Goal: Task Accomplishment & Management: Complete application form

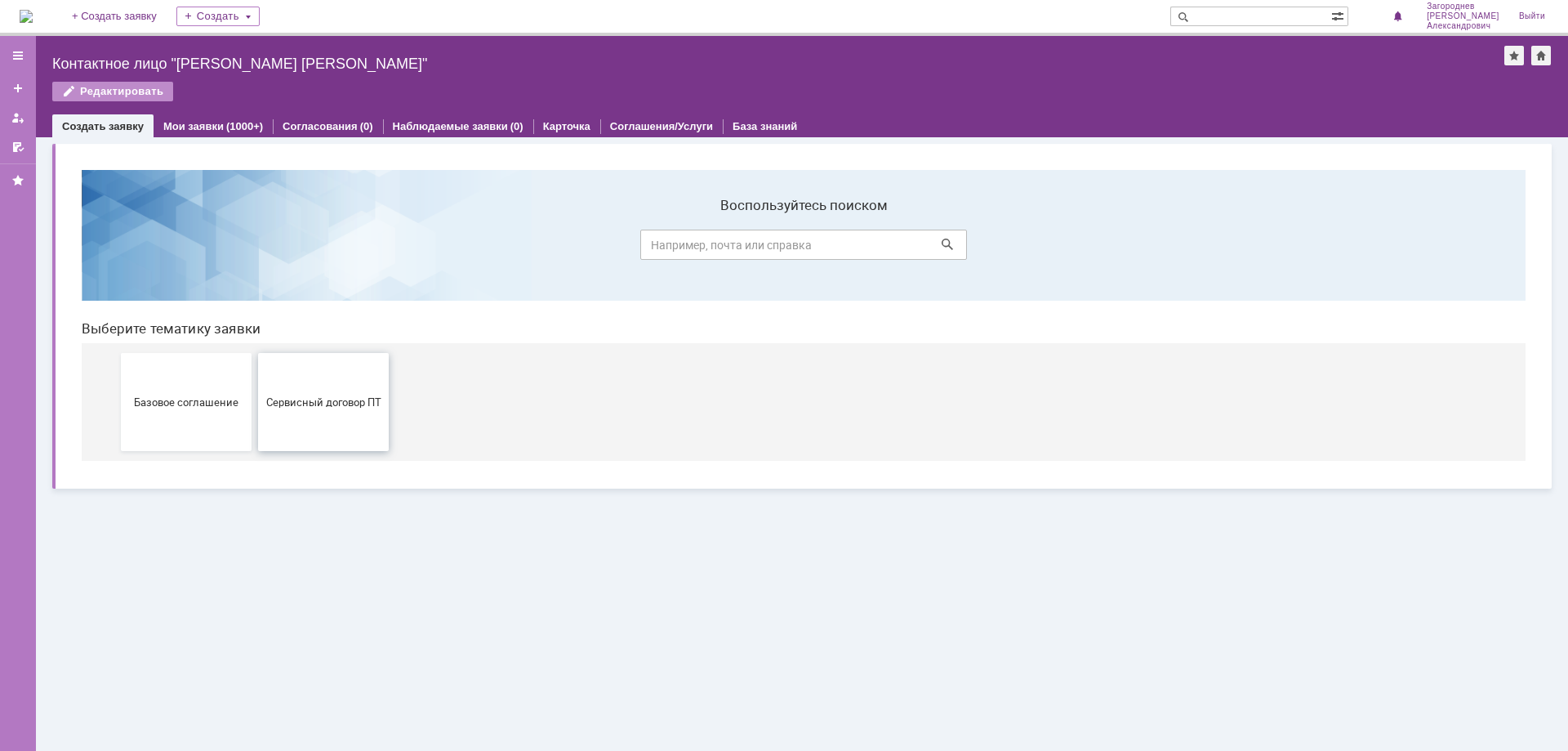
click at [326, 402] on span "Сервисный договор ПТ" at bounding box center [323, 402] width 121 height 12
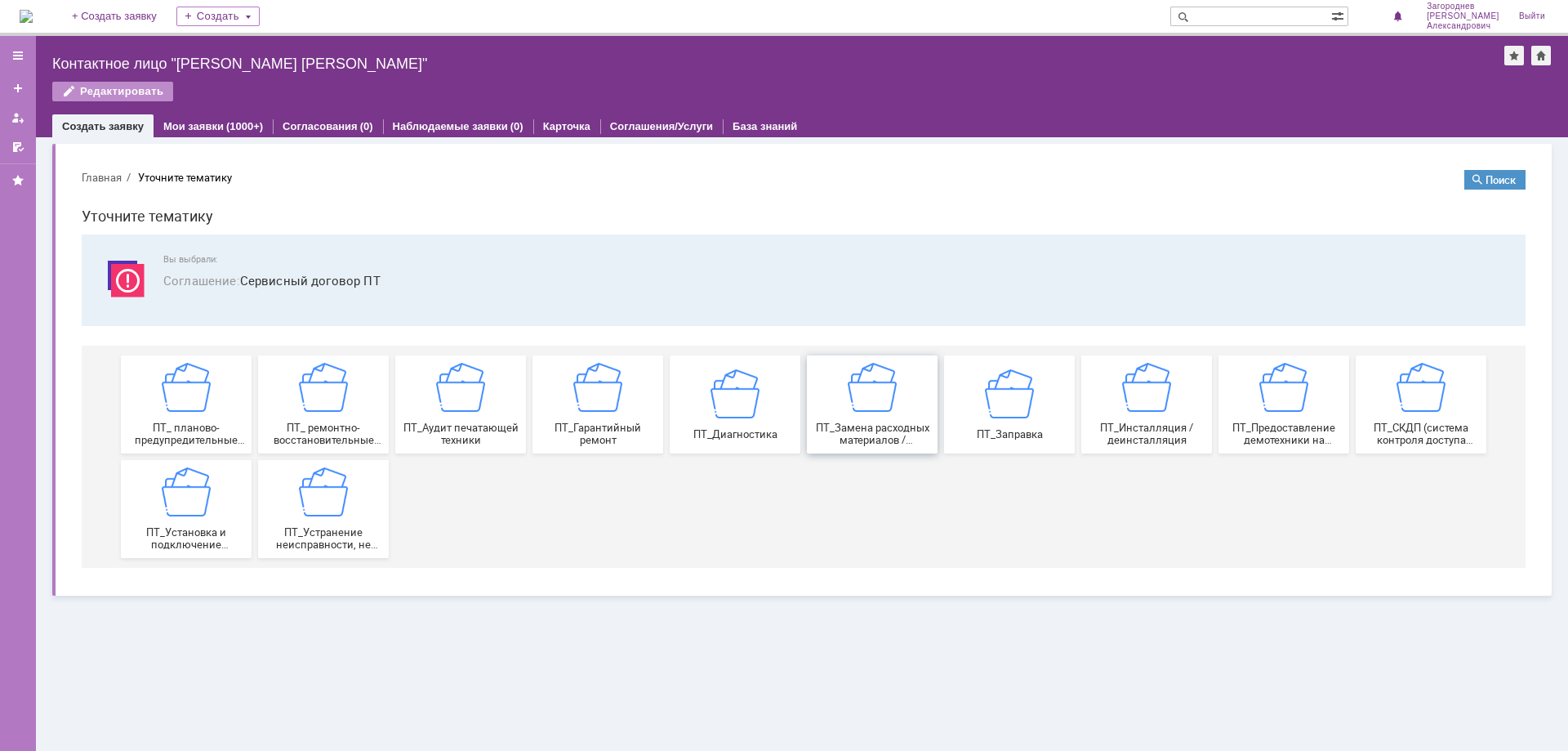
click at [900, 425] on span "ПТ_Замена расходных материалов / ресурсных деталей" at bounding box center [872, 434] width 121 height 24
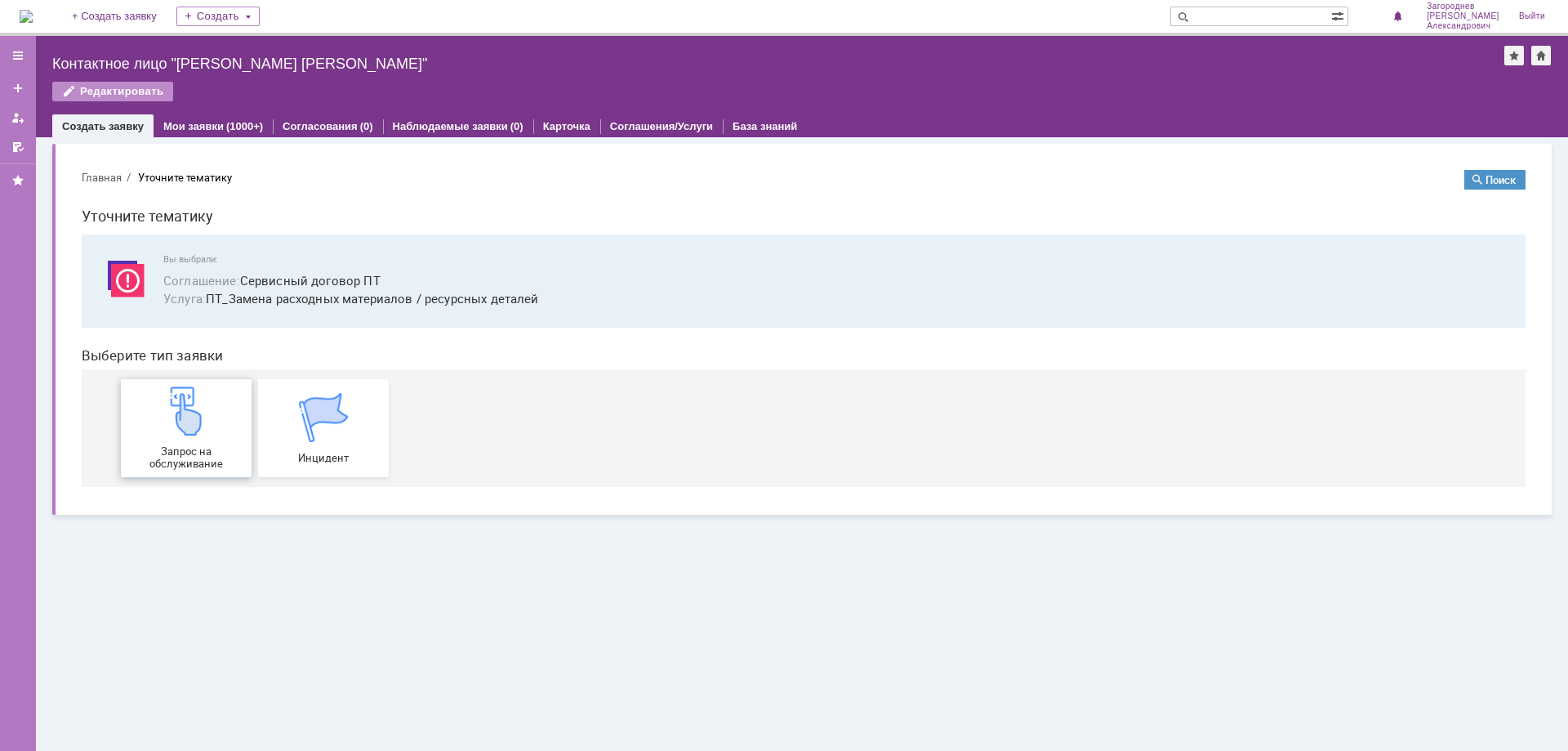
click at [197, 442] on div "Запрос на обслуживание" at bounding box center [186, 428] width 121 height 84
click at [194, 123] on link "Мои заявки" at bounding box center [193, 126] width 60 height 12
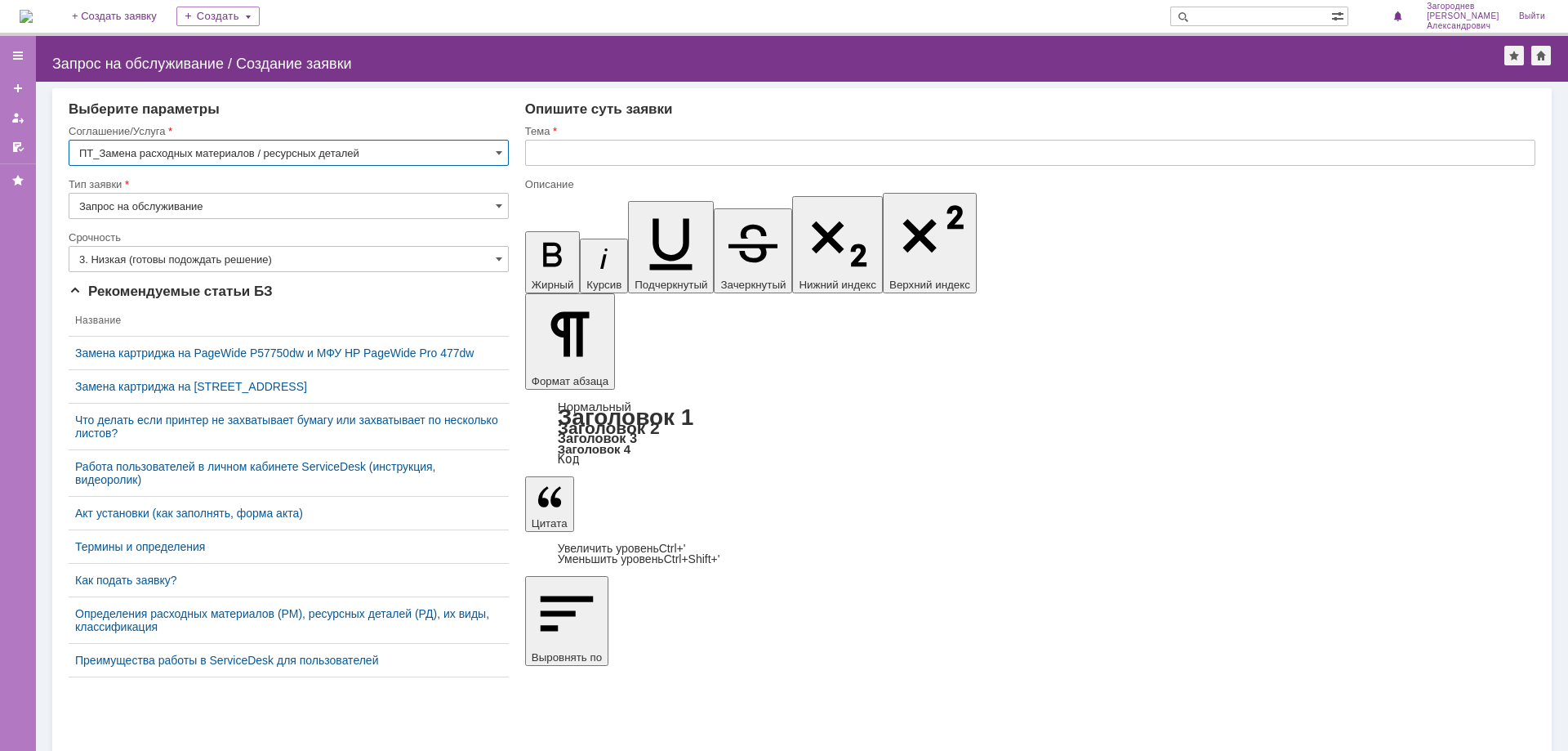
click at [659, 161] on input "text" at bounding box center [1030, 153] width 1010 height 26
type input "замена картриджа"
